Goal: Register for event/course

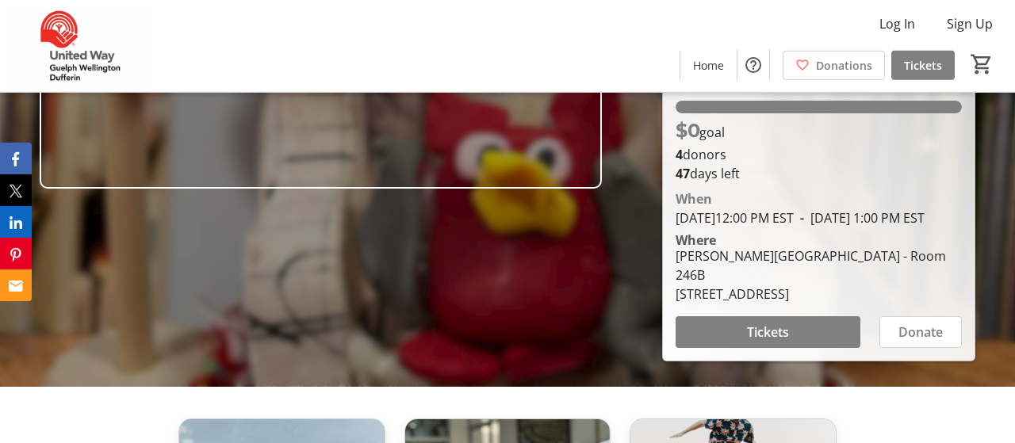
scroll to position [260, 0]
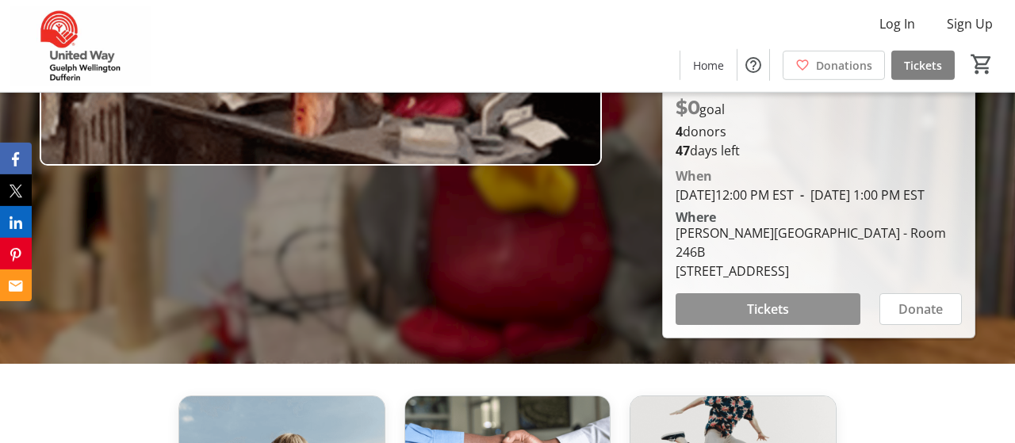
click at [739, 301] on span at bounding box center [768, 309] width 185 height 38
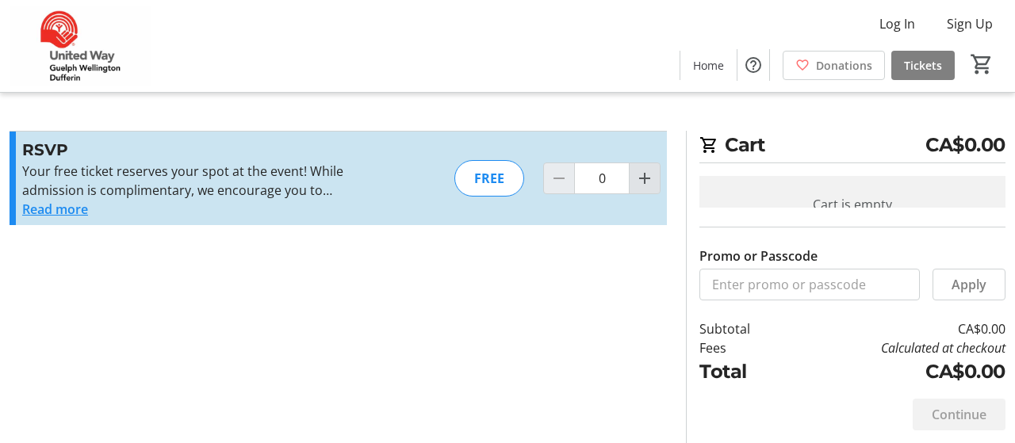
click at [654, 172] on mat-icon "Increment by one" at bounding box center [644, 178] width 19 height 19
type input "1"
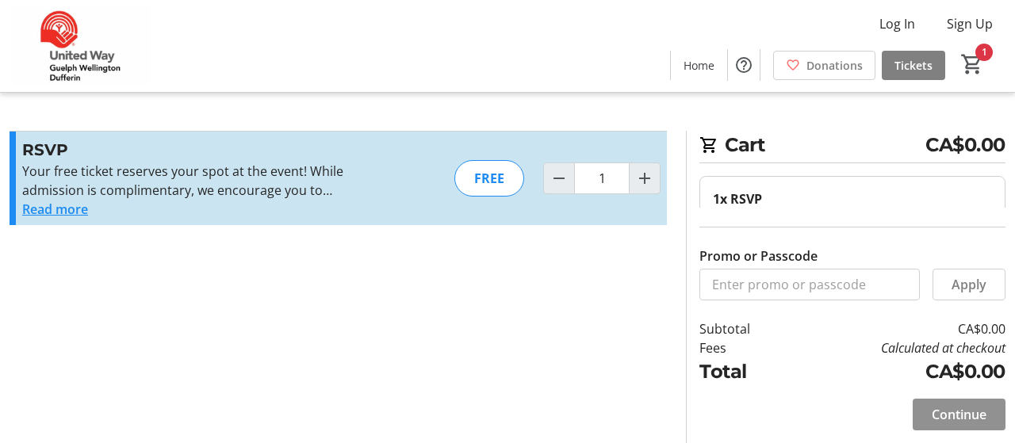
click at [954, 409] on span "Continue" at bounding box center [959, 414] width 55 height 19
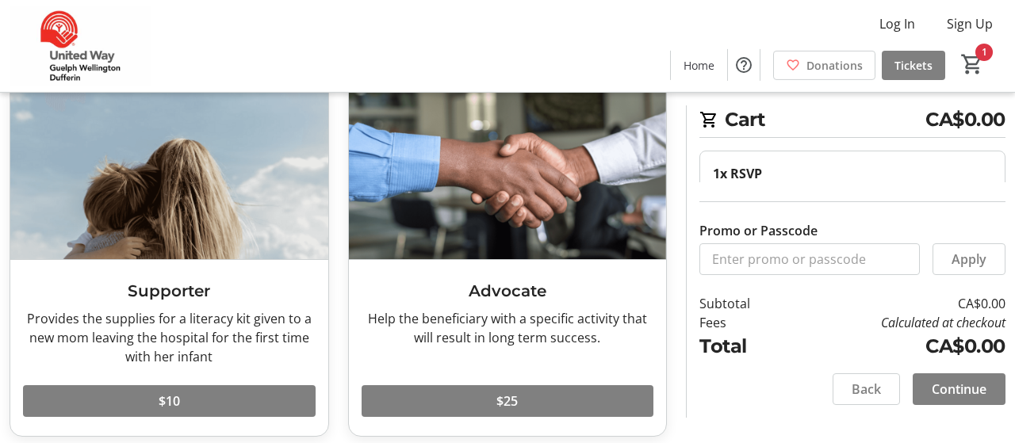
scroll to position [97, 0]
